Goal: Book appointment/travel/reservation

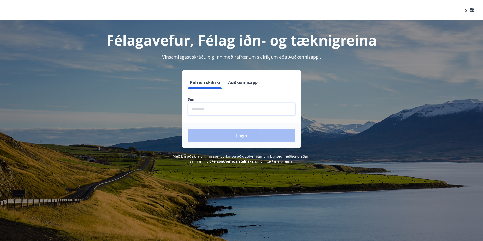
drag, startPoint x: 215, startPoint y: 106, endPoint x: 219, endPoint y: 106, distance: 3.5
click at [216, 106] on input "phone" at bounding box center [241, 109] width 107 height 12
type input "********"
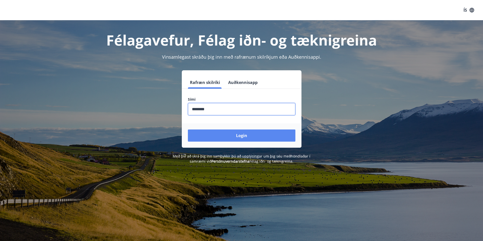
click at [230, 134] on button "Login" at bounding box center [241, 136] width 107 height 12
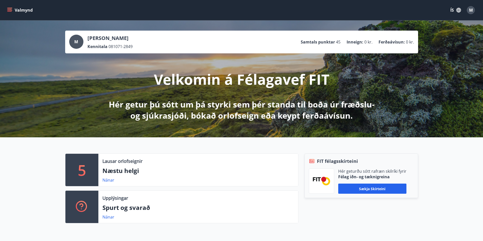
click at [450, 8] on button "ÍS" at bounding box center [455, 10] width 16 height 9
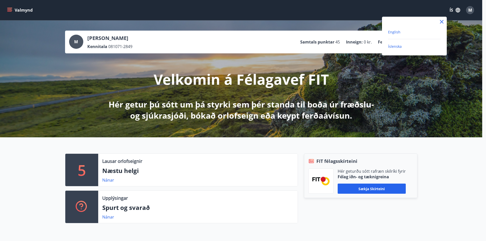
click at [392, 32] on span "English" at bounding box center [394, 32] width 12 height 5
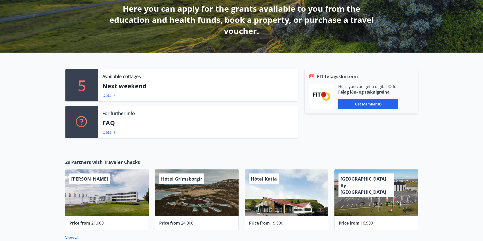
scroll to position [101, 0]
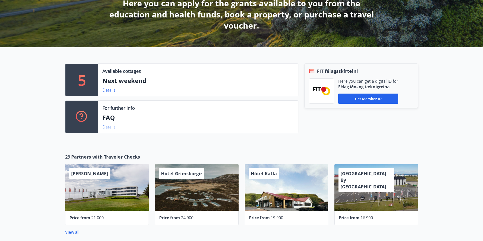
click at [106, 127] on link "Details" at bounding box center [108, 127] width 13 height 6
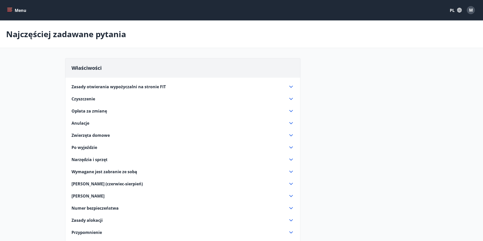
click at [107, 187] on font "[PERSON_NAME] (czerwiec-sierpień)" at bounding box center [106, 184] width 71 height 6
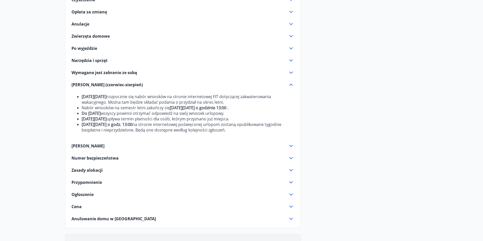
scroll to position [101, 0]
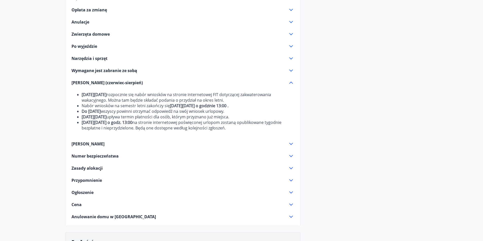
click at [291, 147] on icon at bounding box center [291, 144] width 6 height 6
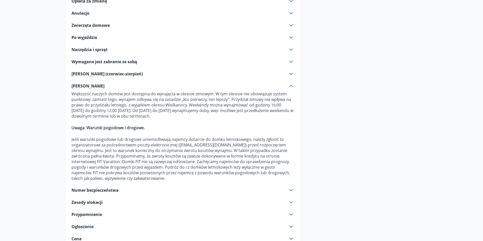
scroll to position [152, 0]
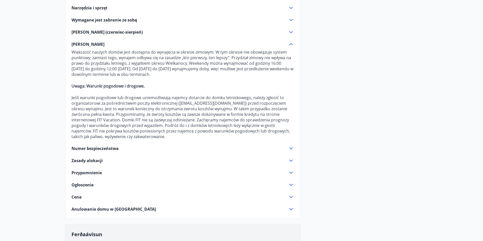
click at [291, 200] on icon at bounding box center [291, 197] width 6 height 6
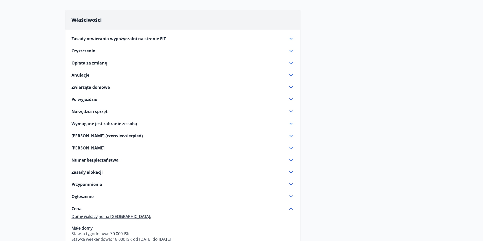
scroll to position [0, 0]
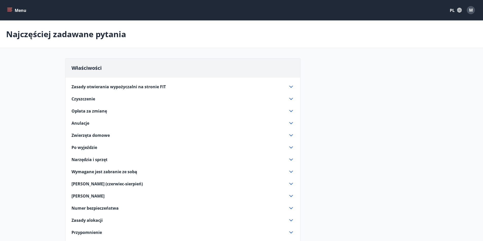
click at [290, 186] on icon at bounding box center [291, 184] width 6 height 6
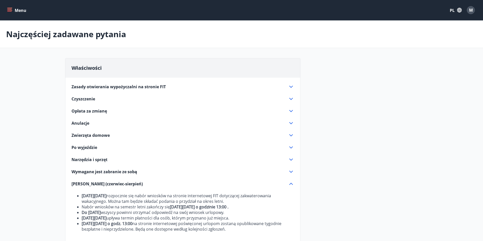
click at [105, 86] on font "Zasady otwierania wypożyczalni na stronie FIT" at bounding box center [118, 87] width 94 height 6
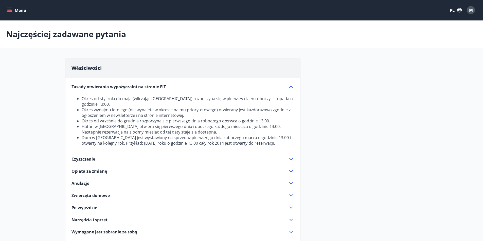
click at [11, 9] on icon "menu" at bounding box center [9, 9] width 5 height 1
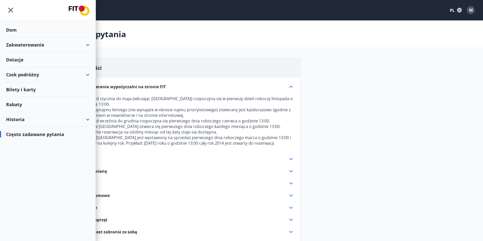
click at [22, 29] on div "Dom" at bounding box center [47, 30] width 83 height 15
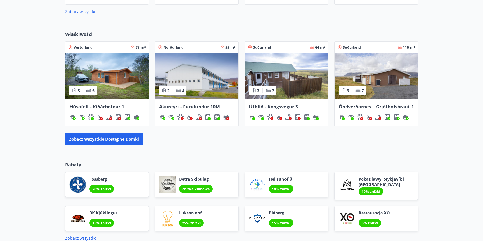
scroll to position [233, 0]
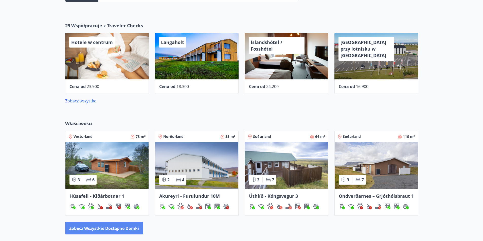
click at [123, 229] on font "Zobacz wszystkie dostępne domki" at bounding box center [104, 229] width 70 height 6
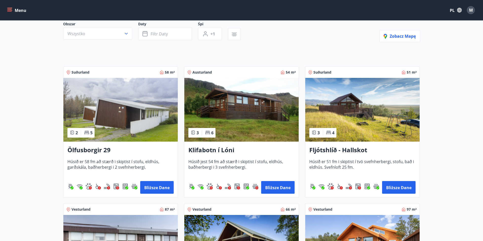
scroll to position [51, 0]
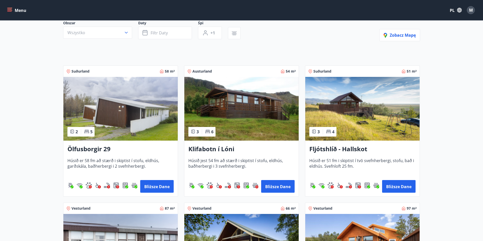
click at [145, 119] on img at bounding box center [120, 109] width 114 height 64
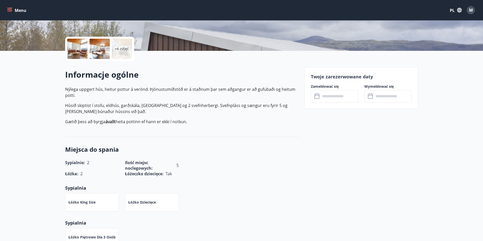
scroll to position [101, 0]
click at [341, 95] on input "text" at bounding box center [339, 96] width 38 height 12
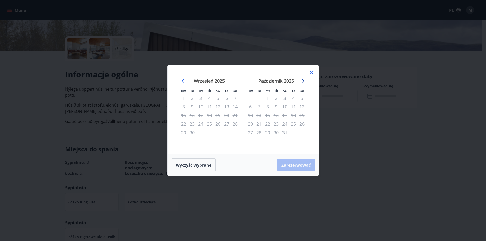
click at [302, 79] on icon "Przejdź dalej, aby przejść do następnego miesiąca." at bounding box center [302, 81] width 4 height 4
click at [303, 79] on icon "Przejdź dalej, aby przejść do następnego miesiąca." at bounding box center [302, 81] width 6 height 6
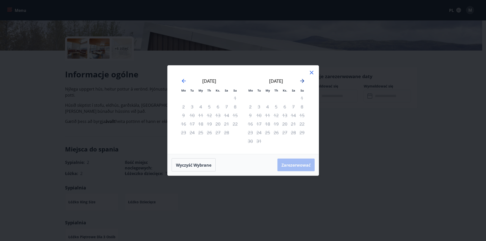
click at [303, 79] on icon "Przejdź dalej, aby przejść do następnego miesiąca." at bounding box center [302, 81] width 6 height 6
click at [183, 79] on icon "Przejdź wstecz, aby przejść do poprzedniego miesiąca." at bounding box center [184, 81] width 6 height 6
click at [184, 79] on icon "Przejdź wstecz, aby przejść do poprzedniego miesiąca." at bounding box center [184, 81] width 4 height 4
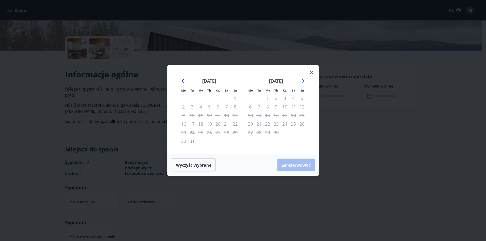
click at [184, 79] on icon "Przejdź wstecz, aby przejść do poprzedniego miesiąca." at bounding box center [184, 81] width 4 height 4
click at [183, 80] on icon "Przejdź wstecz, aby przejść do poprzedniego miesiąca." at bounding box center [184, 81] width 6 height 6
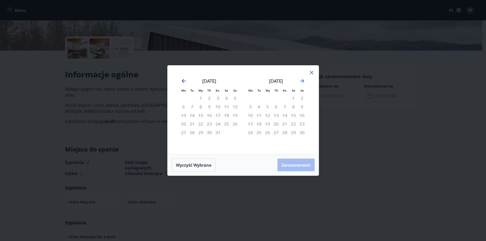
click at [183, 80] on icon "Przejdź wstecz, aby przejść do poprzedniego miesiąca." at bounding box center [184, 81] width 6 height 6
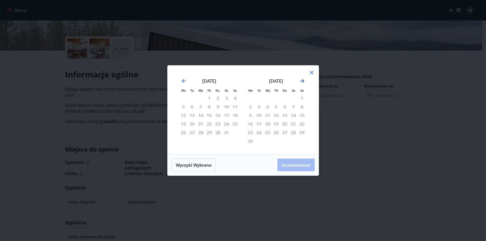
click at [300, 80] on icon "Przejdź dalej, aby przejść do następnego miesiąca." at bounding box center [302, 81] width 6 height 6
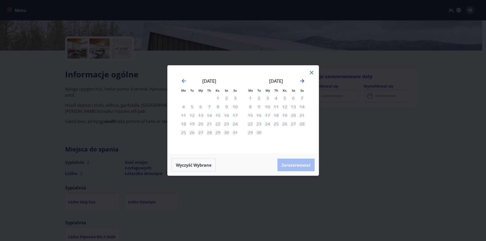
click at [300, 80] on icon "Przejdź dalej, aby przejść do następnego miesiąca." at bounding box center [302, 81] width 6 height 6
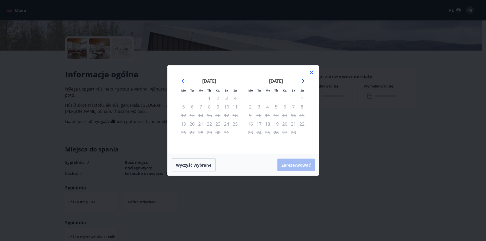
click at [301, 80] on icon "Przejdź dalej, aby przejść do następnego miesiąca." at bounding box center [302, 81] width 6 height 6
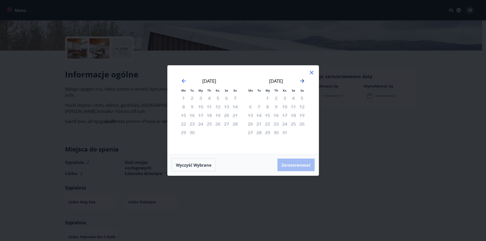
click at [302, 80] on icon "Przejdź dalej, aby przejść do następnego miesiąca." at bounding box center [302, 81] width 6 height 6
click at [311, 73] on icon at bounding box center [312, 73] width 4 height 4
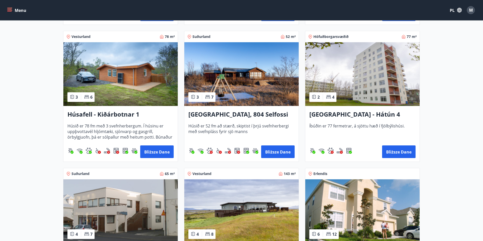
scroll to position [355, 0]
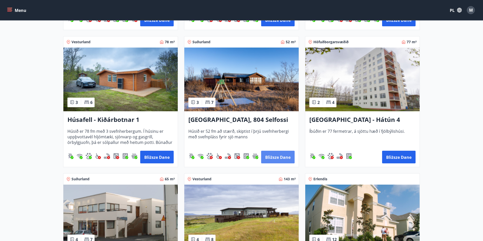
click at [283, 157] on font "Bliższe dane" at bounding box center [277, 158] width 25 height 6
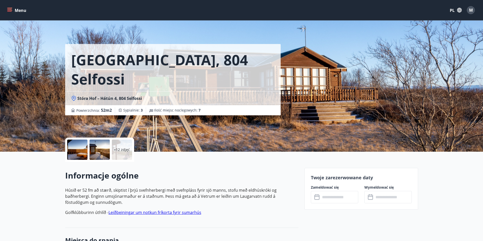
click at [81, 153] on div at bounding box center [77, 150] width 20 height 20
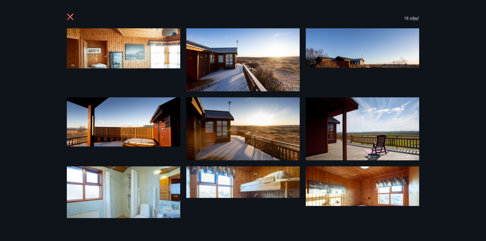
click at [70, 15] on icon at bounding box center [71, 17] width 8 height 8
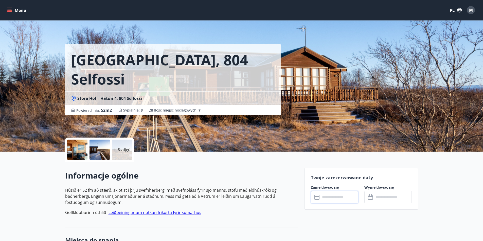
click at [324, 197] on input "text" at bounding box center [339, 197] width 38 height 12
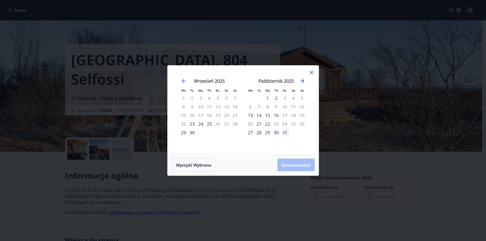
click at [303, 80] on icon "Przejdź dalej, aby przejść do następnego miesiąca." at bounding box center [302, 81] width 6 height 6
click at [303, 80] on icon "Przejdź dalej, aby przejść do następnego miesiąca." at bounding box center [302, 81] width 4 height 4
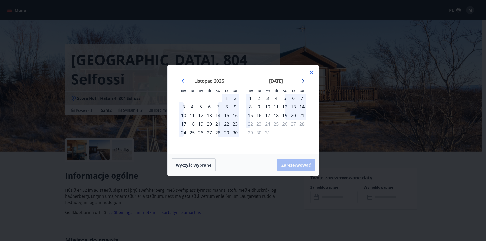
click at [303, 80] on icon "Przejdź dalej, aby przejść do następnego miesiąca." at bounding box center [302, 81] width 4 height 4
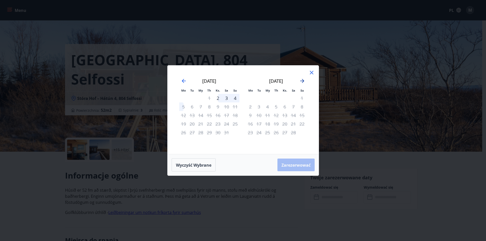
click at [303, 80] on icon "Przejdź dalej, aby przejść do następnego miesiąca." at bounding box center [302, 81] width 4 height 4
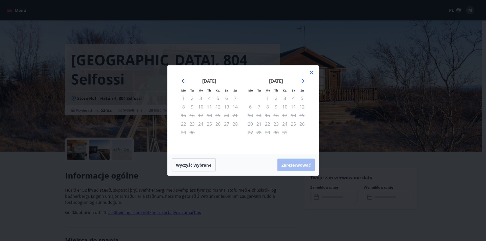
click at [184, 80] on icon "Przejdź wstecz, aby przejść do poprzedniego miesiąca." at bounding box center [184, 81] width 6 height 6
click at [185, 80] on icon "Przejdź wstecz, aby przejść do poprzedniego miesiąca." at bounding box center [184, 81] width 6 height 6
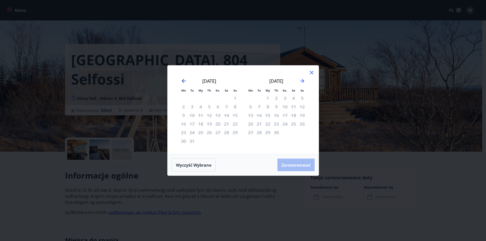
click at [185, 80] on icon "Przejdź wstecz, aby przejść do poprzedniego miesiąca." at bounding box center [184, 81] width 6 height 6
click at [184, 79] on icon "Przejdź wstecz, aby przejść do poprzedniego miesiąca." at bounding box center [184, 81] width 6 height 6
click at [182, 80] on icon "Przejdź wstecz, aby przejść do poprzedniego miesiąca." at bounding box center [184, 81] width 6 height 6
drag, startPoint x: 196, startPoint y: 166, endPoint x: 200, endPoint y: 166, distance: 3.6
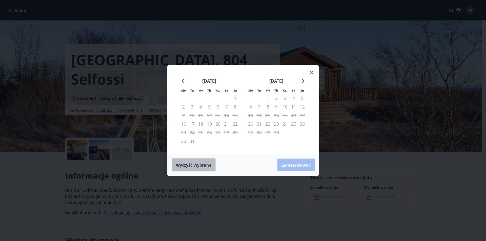
click at [197, 166] on font "Wyczyść wybrane" at bounding box center [193, 166] width 35 height 6
click at [311, 74] on icon at bounding box center [312, 73] width 4 height 4
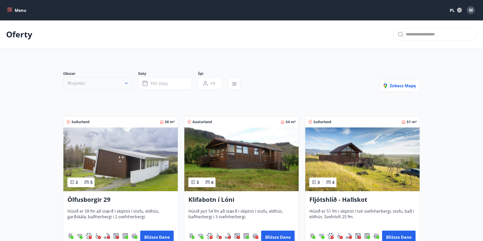
click at [120, 83] on button "Wszystko" at bounding box center [97, 83] width 69 height 12
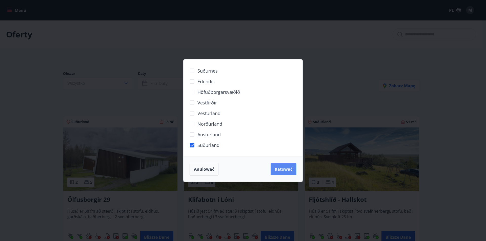
click at [287, 172] on font "Ratować" at bounding box center [284, 170] width 18 height 6
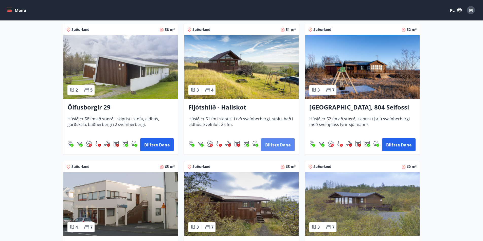
scroll to position [177, 0]
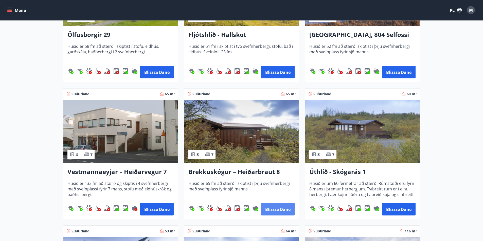
click at [282, 207] on font "Bliższe dane" at bounding box center [277, 210] width 25 height 6
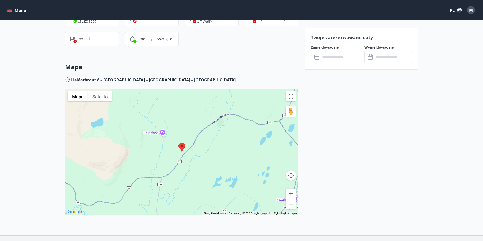
scroll to position [523, 0]
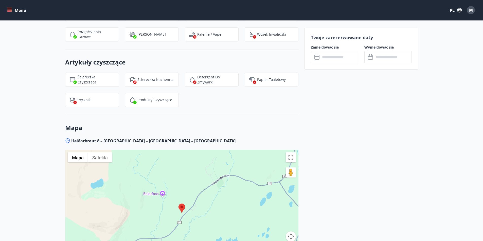
click at [340, 57] on input "text" at bounding box center [339, 57] width 38 height 12
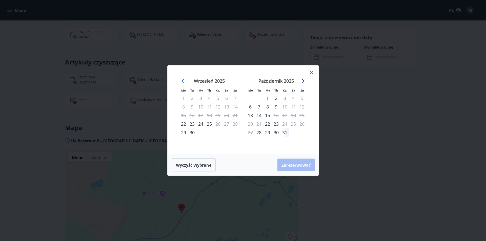
click at [303, 81] on icon "Przejdź dalej, aby przejść do następnego miesiąca." at bounding box center [302, 81] width 6 height 6
click at [303, 81] on icon "Przejdź dalej, aby przejść do następnego miesiąca." at bounding box center [302, 81] width 4 height 4
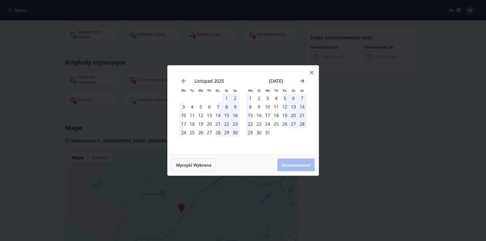
click at [303, 81] on icon "Przejdź dalej, aby przejść do następnego miesiąca." at bounding box center [302, 81] width 4 height 4
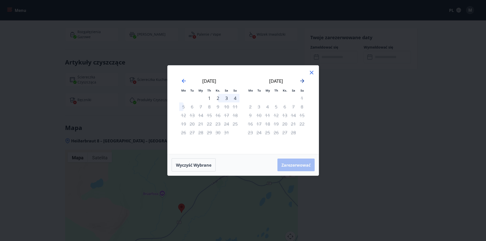
click at [304, 81] on icon "Przejdź dalej, aby przejść do następnego miesiąca." at bounding box center [302, 81] width 6 height 6
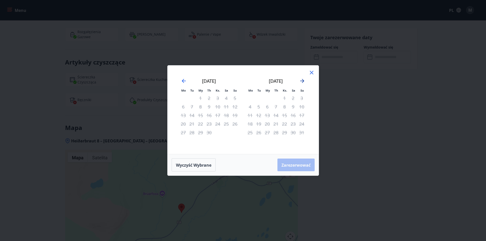
click at [303, 80] on icon "Przejdź dalej, aby przejść do następnego miesiąca." at bounding box center [302, 81] width 6 height 6
click at [183, 79] on icon "Przejdź wstecz, aby przejść do poprzedniego miesiąca." at bounding box center [184, 81] width 6 height 6
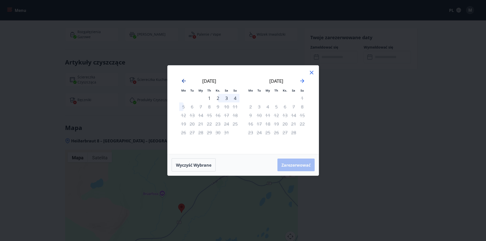
drag, startPoint x: 186, startPoint y: 78, endPoint x: 190, endPoint y: 79, distance: 4.2
click at [187, 78] on icon "Przejdź wstecz, aby przejść do poprzedniego miesiąca." at bounding box center [184, 81] width 6 height 6
click at [313, 72] on icon at bounding box center [312, 73] width 4 height 4
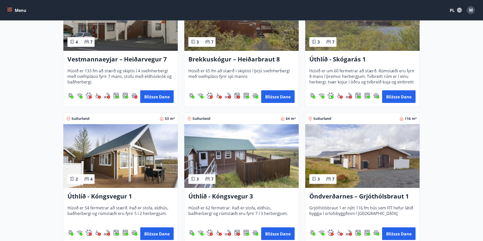
scroll to position [179, 0]
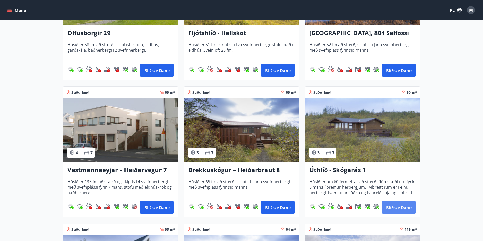
click at [402, 206] on font "Bliższe dane" at bounding box center [398, 208] width 25 height 6
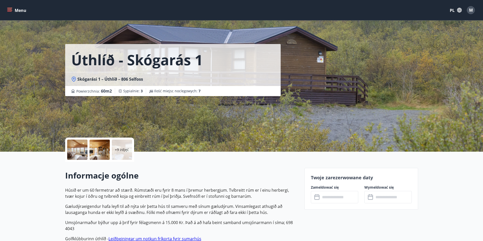
click at [97, 150] on div at bounding box center [99, 150] width 20 height 20
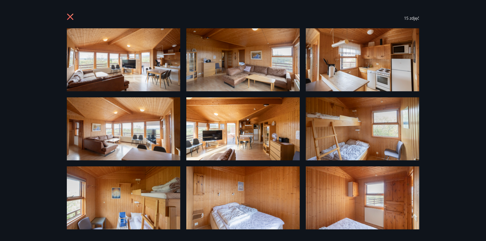
click at [66, 17] on div "15 zdjęć" at bounding box center [243, 18] width 365 height 20
click at [71, 15] on icon at bounding box center [70, 17] width 6 height 6
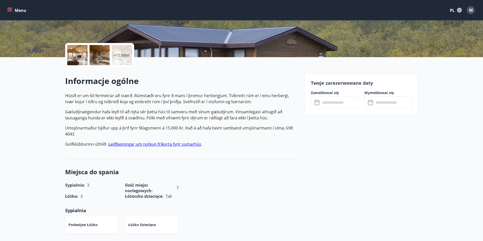
scroll to position [101, 0]
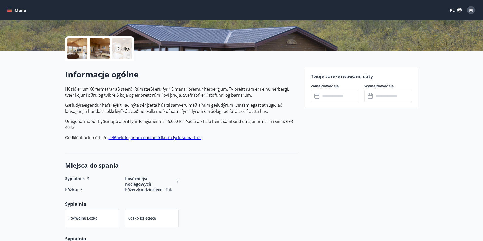
click at [259, 87] on font "Húsið er um 60 fermetrar að stærð. Rúmstæði eru fyrir 8 mans í þremur herbergju…" at bounding box center [177, 92] width 224 height 12
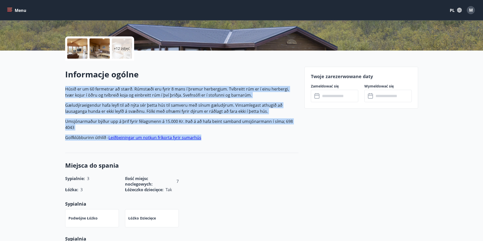
drag, startPoint x: 65, startPoint y: 87, endPoint x: 241, endPoint y: 138, distance: 183.1
click at [241, 138] on p "Húsið er um 60 fermetrar að stærð. Rúmstæði eru fyrir 8 mans í þremur herbergju…" at bounding box center [181, 113] width 233 height 55
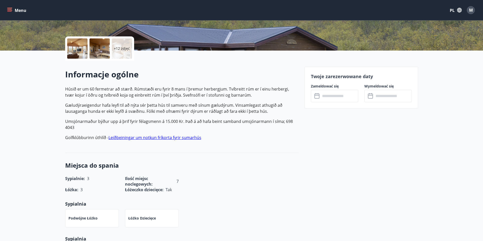
click at [340, 97] on input "text" at bounding box center [339, 96] width 38 height 12
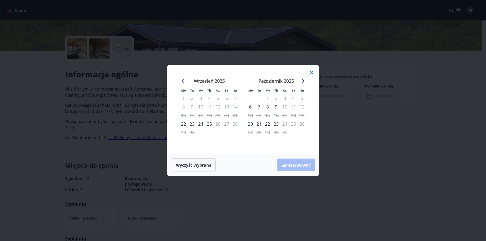
click at [302, 79] on icon "Przejdź dalej, aby przejść do następnego miesiąca." at bounding box center [302, 81] width 4 height 4
click at [303, 80] on icon "Przejdź dalej, aby przejść do następnego miesiąca." at bounding box center [302, 81] width 4 height 4
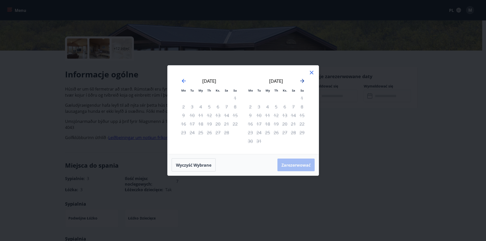
click at [303, 80] on icon "Przejdź dalej, aby przejść do następnego miesiąca." at bounding box center [302, 81] width 4 height 4
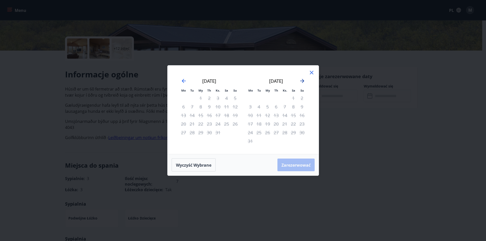
click at [302, 80] on icon "Przejdź dalej, aby przejść do następnego miesiąca." at bounding box center [302, 81] width 6 height 6
click at [183, 80] on icon "Przejdź wstecz, aby przejść do poprzedniego miesiąca." at bounding box center [184, 81] width 6 height 6
click at [184, 80] on icon "Przejdź wstecz, aby przejść do poprzedniego miesiąca." at bounding box center [184, 81] width 6 height 6
click at [185, 80] on icon "Przejdź wstecz, aby przejść do poprzedniego miesiąca." at bounding box center [184, 81] width 6 height 6
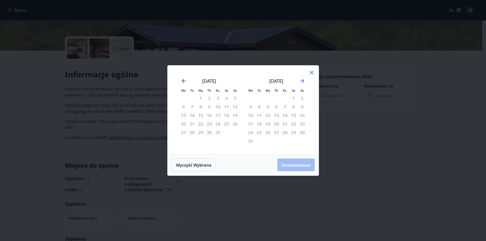
click at [186, 80] on icon "Przejdź wstecz, aby przejść do poprzedniego miesiąca." at bounding box center [184, 81] width 6 height 6
click at [188, 80] on div "[DATE] 1 2 3 4 5 6 7 8 9 10 11 12 13 14 15 16 17 18 19 20 21 22 23 24 25 26 27 …" at bounding box center [243, 110] width 139 height 76
click at [310, 71] on icon at bounding box center [312, 73] width 6 height 6
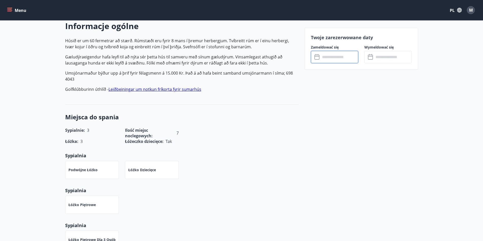
scroll to position [228, 0]
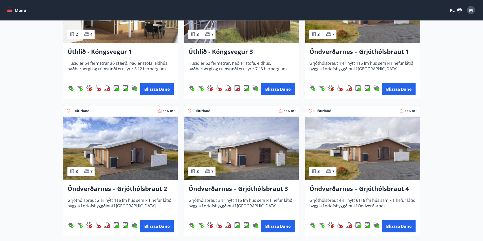
scroll to position [507, 0]
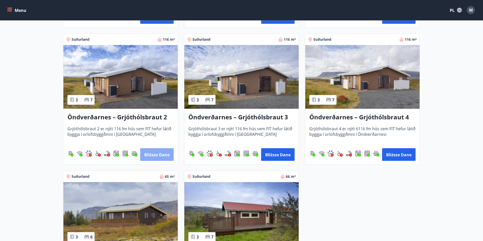
click at [151, 155] on font "Bliższe dane" at bounding box center [156, 155] width 25 height 6
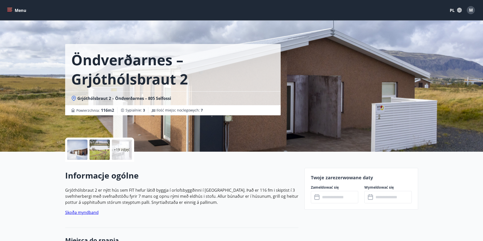
click at [343, 198] on input "text" at bounding box center [339, 197] width 38 height 12
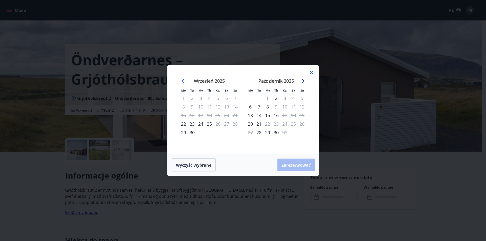
click at [303, 81] on icon "Przejdź dalej, aby przejść do następnego miesiąca." at bounding box center [302, 81] width 4 height 4
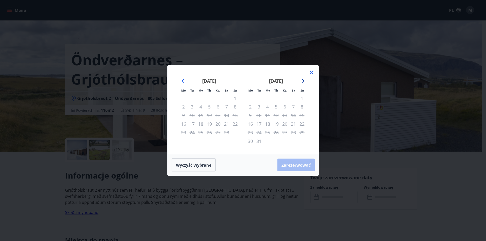
click at [303, 81] on icon "Przejdź dalej, aby przejść do następnego miesiąca." at bounding box center [302, 81] width 4 height 4
click at [313, 71] on icon at bounding box center [312, 73] width 6 height 6
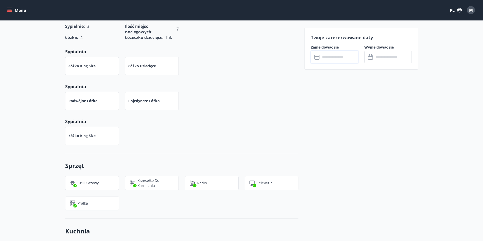
scroll to position [228, 0]
